Goal: Transaction & Acquisition: Purchase product/service

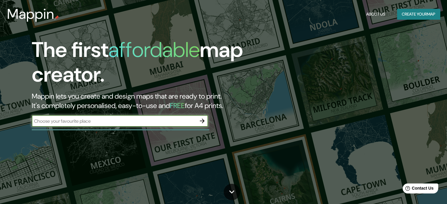
click at [199, 121] on icon "button" at bounding box center [202, 121] width 7 height 7
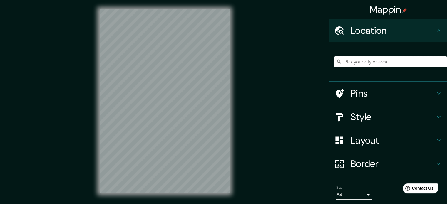
click at [348, 63] on input "Pick your city or area" at bounding box center [390, 61] width 113 height 11
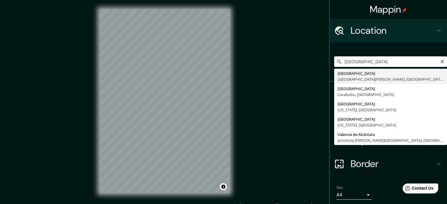
type input "[GEOGRAPHIC_DATA], [GEOGRAPHIC_DATA][PERSON_NAME], [GEOGRAPHIC_DATA]"
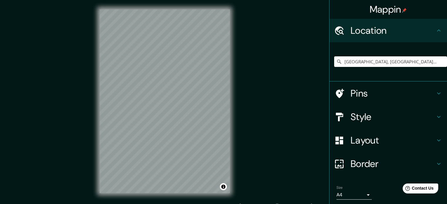
click at [364, 93] on h4 "Pins" at bounding box center [393, 94] width 85 height 12
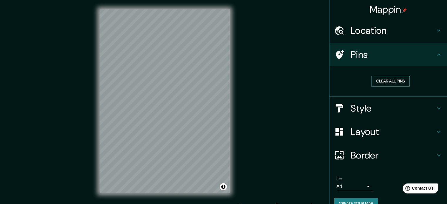
click at [388, 81] on button "Clear all pins" at bounding box center [391, 81] width 38 height 11
click at [396, 50] on h4 "Pins" at bounding box center [393, 55] width 85 height 12
click at [384, 103] on h4 "Style" at bounding box center [393, 109] width 85 height 12
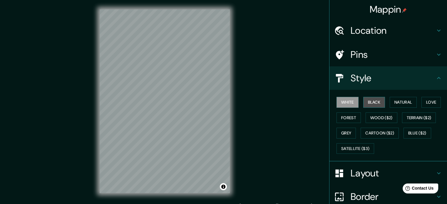
click at [366, 101] on button "Black" at bounding box center [374, 102] width 22 height 11
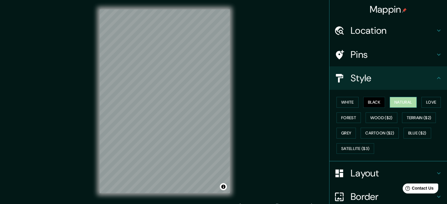
click at [393, 101] on button "Natural" at bounding box center [403, 102] width 27 height 11
click at [427, 104] on button "Love" at bounding box center [431, 102] width 19 height 11
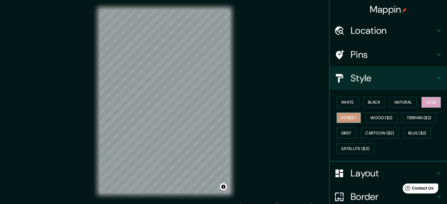
click at [348, 120] on button "Forest" at bounding box center [349, 118] width 24 height 11
click at [368, 118] on button "Wood ($2)" at bounding box center [382, 118] width 32 height 11
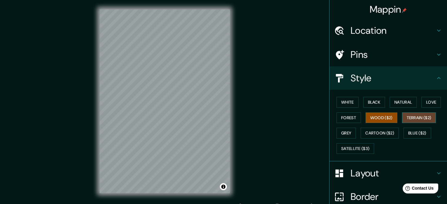
click at [426, 117] on button "Terrain ($2)" at bounding box center [419, 118] width 34 height 11
click at [345, 135] on button "Grey" at bounding box center [346, 133] width 19 height 11
click at [425, 114] on button "Terrain ($2)" at bounding box center [419, 118] width 34 height 11
click at [401, 146] on div "White Black Natural Love Forest Wood ($2) Terrain ($2) Grey Cartoon ($2) Blue (…" at bounding box center [390, 126] width 113 height 62
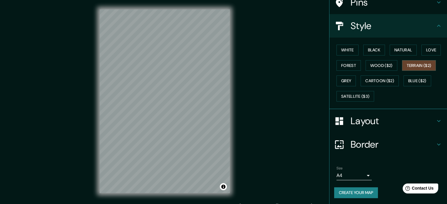
click at [385, 122] on h4 "Layout" at bounding box center [393, 121] width 85 height 12
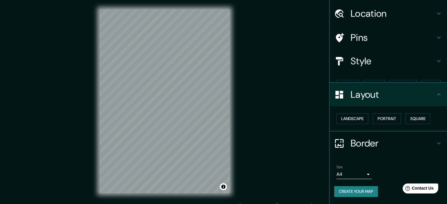
scroll to position [6, 0]
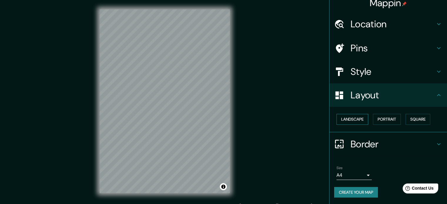
click at [357, 122] on button "Landscape" at bounding box center [353, 119] width 32 height 11
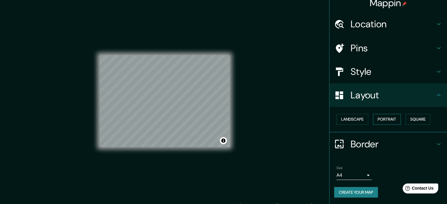
click at [381, 118] on button "Portrait" at bounding box center [387, 119] width 28 height 11
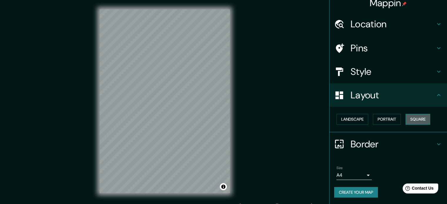
click at [413, 116] on button "Square" at bounding box center [418, 119] width 25 height 11
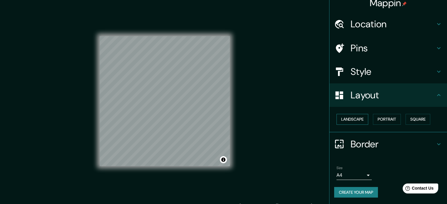
click at [355, 118] on button "Landscape" at bounding box center [353, 119] width 32 height 11
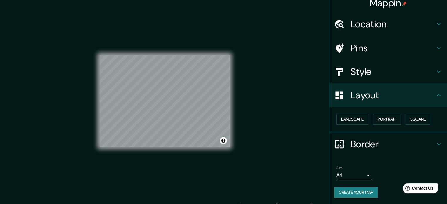
click at [351, 143] on h4 "Border" at bounding box center [393, 144] width 85 height 12
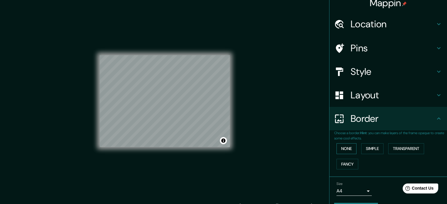
click at [342, 149] on button "None" at bounding box center [347, 148] width 20 height 11
click at [372, 147] on button "Simple" at bounding box center [372, 148] width 22 height 11
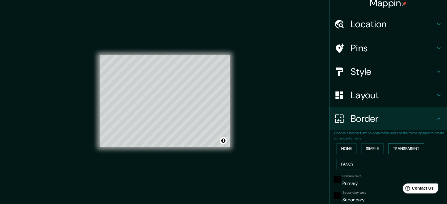
click at [401, 147] on button "Transparent" at bounding box center [406, 148] width 36 height 11
click at [345, 161] on button "Fancy" at bounding box center [348, 164] width 22 height 11
click at [340, 144] on button "None" at bounding box center [347, 148] width 20 height 11
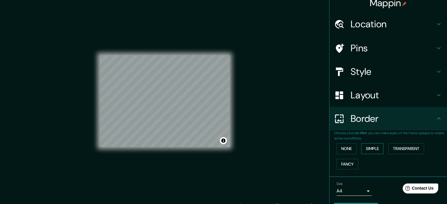
click at [371, 145] on button "Simple" at bounding box center [372, 148] width 22 height 11
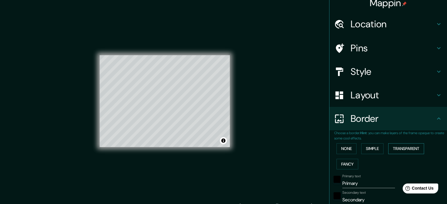
click at [400, 146] on button "Transparent" at bounding box center [406, 148] width 36 height 11
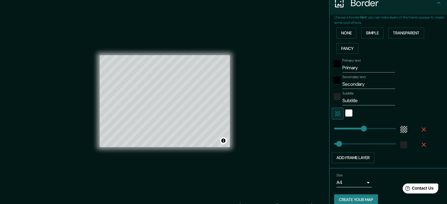
scroll to position [124, 0]
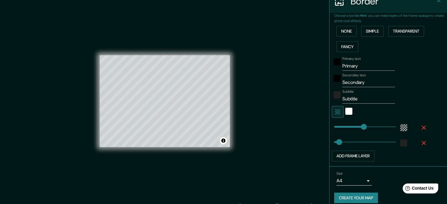
type input "213"
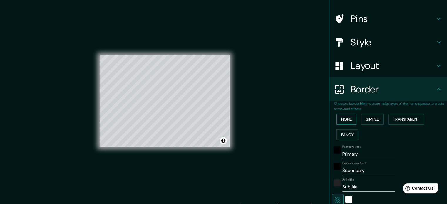
click at [345, 117] on button "None" at bounding box center [347, 119] width 20 height 11
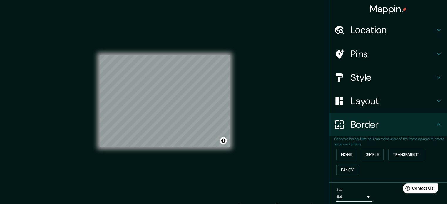
scroll to position [0, 0]
click at [368, 106] on h4 "Layout" at bounding box center [393, 102] width 85 height 12
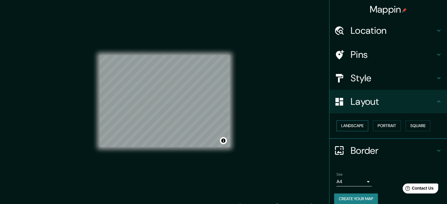
click at [355, 127] on button "Landscape" at bounding box center [353, 126] width 32 height 11
click at [388, 124] on button "Portrait" at bounding box center [387, 126] width 28 height 11
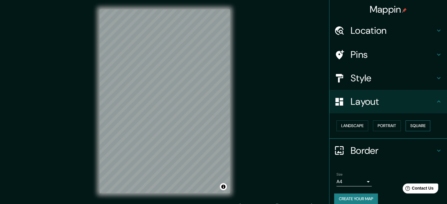
click at [416, 122] on button "Square" at bounding box center [418, 126] width 25 height 11
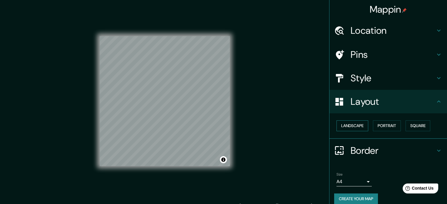
click at [347, 128] on button "Landscape" at bounding box center [353, 126] width 32 height 11
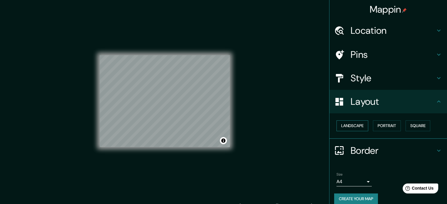
click at [345, 129] on button "Landscape" at bounding box center [353, 126] width 32 height 11
click at [392, 128] on button "Portrait" at bounding box center [387, 126] width 28 height 11
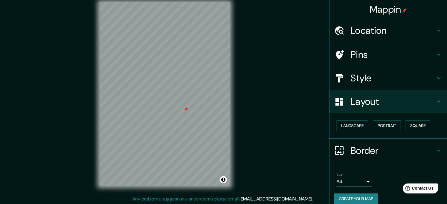
scroll to position [7, 0]
click at [184, 107] on div at bounding box center [185, 109] width 5 height 5
click at [363, 54] on h4 "Pins" at bounding box center [393, 55] width 85 height 12
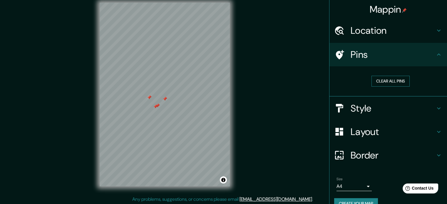
click at [388, 79] on button "Clear all pins" at bounding box center [391, 81] width 38 height 11
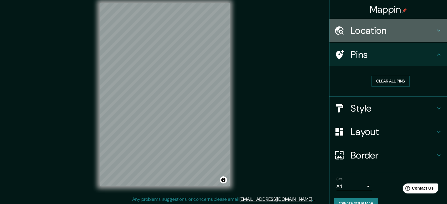
click at [392, 31] on h4 "Location" at bounding box center [393, 31] width 85 height 12
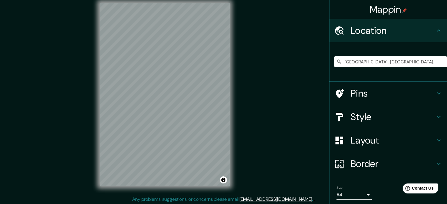
click at [368, 141] on h4 "Layout" at bounding box center [393, 141] width 85 height 12
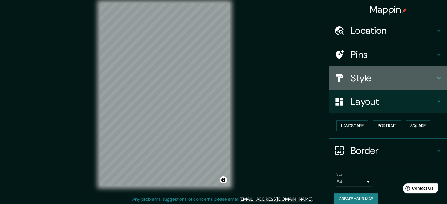
click at [369, 78] on h4 "Style" at bounding box center [393, 78] width 85 height 12
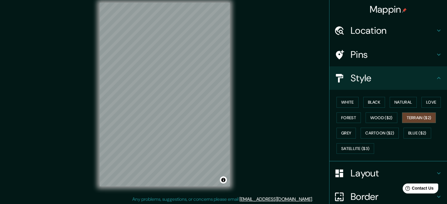
click at [369, 86] on div "Style" at bounding box center [389, 78] width 118 height 24
click at [435, 80] on icon at bounding box center [438, 78] width 7 height 7
click at [347, 101] on button "White" at bounding box center [348, 102] width 22 height 11
click at [365, 101] on button "Black" at bounding box center [374, 102] width 22 height 11
click at [341, 106] on button "White" at bounding box center [348, 102] width 22 height 11
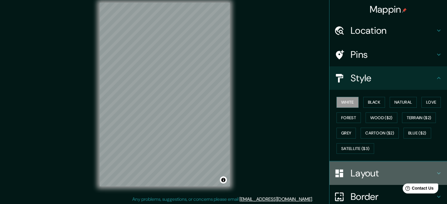
click at [351, 175] on h4 "Layout" at bounding box center [393, 174] width 85 height 12
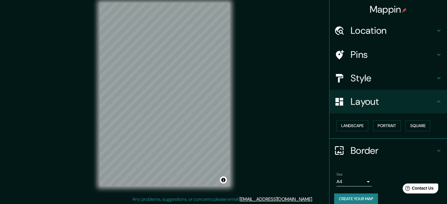
click at [366, 84] on div "Style" at bounding box center [389, 78] width 118 height 24
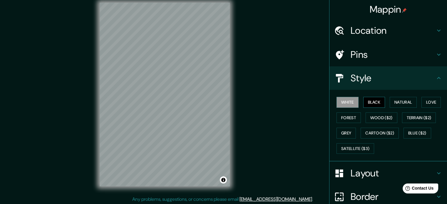
click at [368, 102] on button "Black" at bounding box center [374, 102] width 22 height 11
click at [396, 104] on button "Natural" at bounding box center [403, 102] width 27 height 11
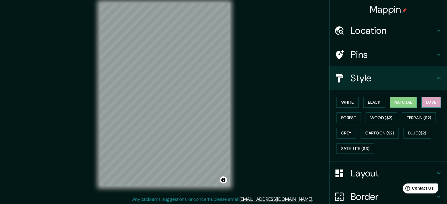
click at [422, 106] on button "Love" at bounding box center [431, 102] width 19 height 11
click at [417, 120] on button "Terrain ($2)" at bounding box center [419, 118] width 34 height 11
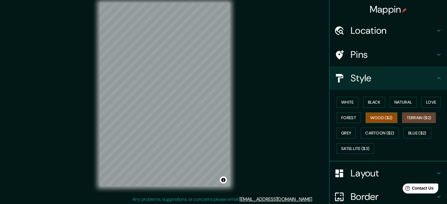
click at [386, 121] on button "Wood ($2)" at bounding box center [382, 118] width 32 height 11
click at [341, 120] on button "Forest" at bounding box center [349, 118] width 24 height 11
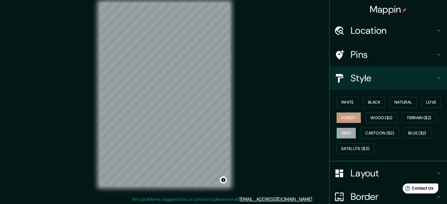
click at [344, 133] on button "Grey" at bounding box center [346, 133] width 19 height 11
click at [377, 134] on button "Cartoon ($2)" at bounding box center [380, 133] width 38 height 11
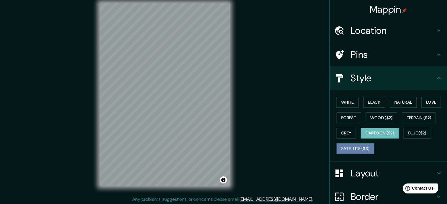
click at [355, 150] on button "Satellite ($3)" at bounding box center [356, 148] width 38 height 11
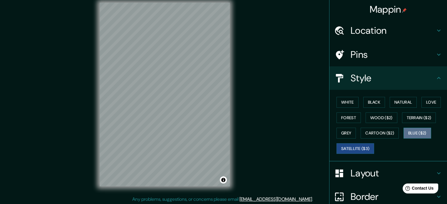
click at [410, 133] on button "Blue ($2)" at bounding box center [418, 133] width 28 height 11
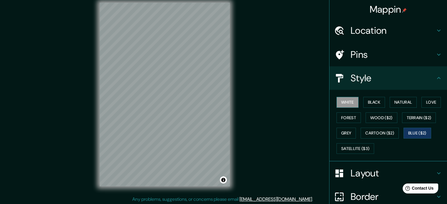
click at [342, 101] on button "White" at bounding box center [348, 102] width 22 height 11
